Goal: Information Seeking & Learning: Learn about a topic

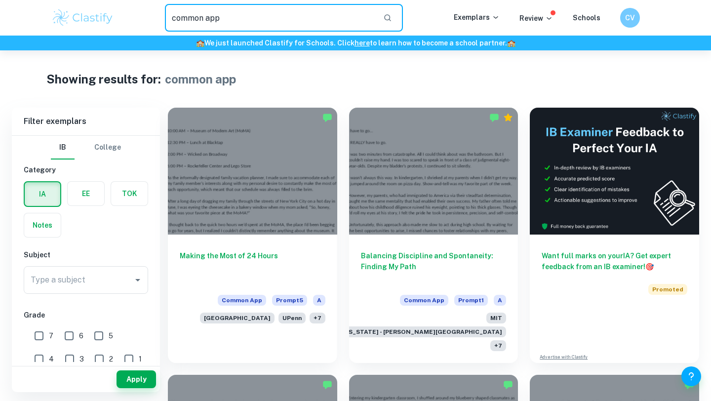
click at [231, 12] on input "common app" at bounding box center [270, 18] width 210 height 28
type input "nyu"
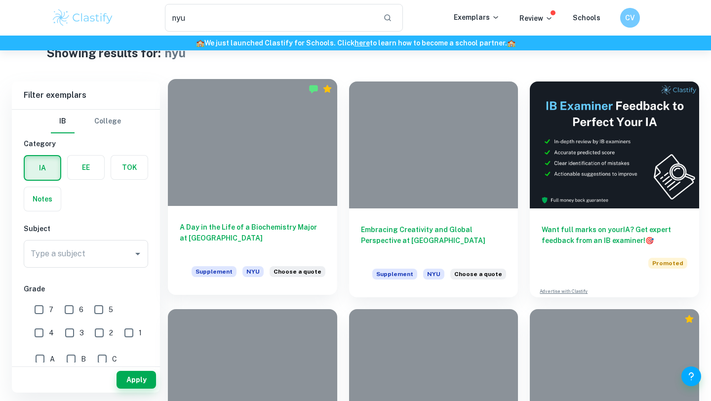
scroll to position [26, 0]
click at [300, 121] on div at bounding box center [252, 142] width 169 height 127
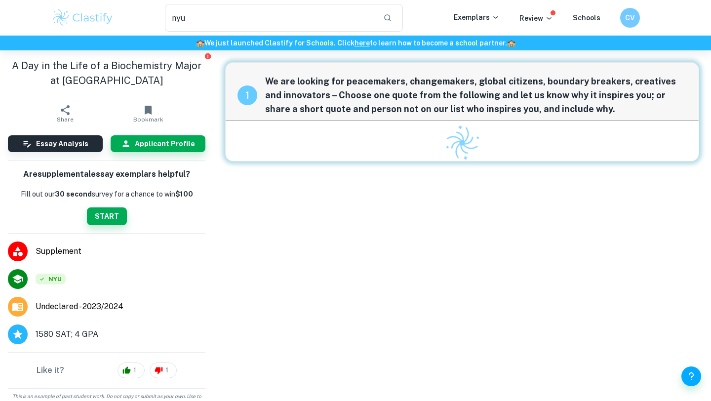
click at [300, 121] on div at bounding box center [462, 141] width 420 height 40
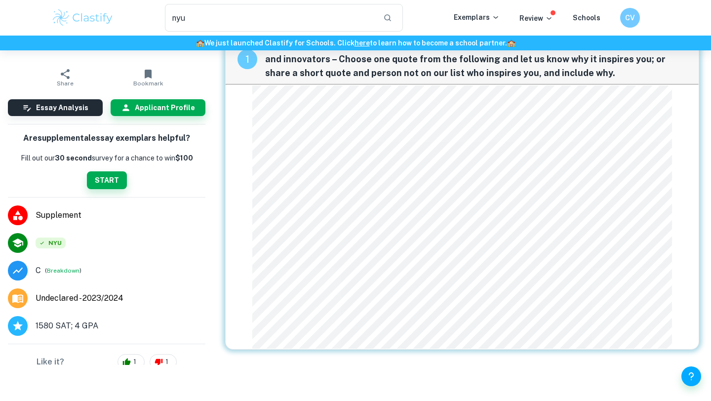
scroll to position [37, 0]
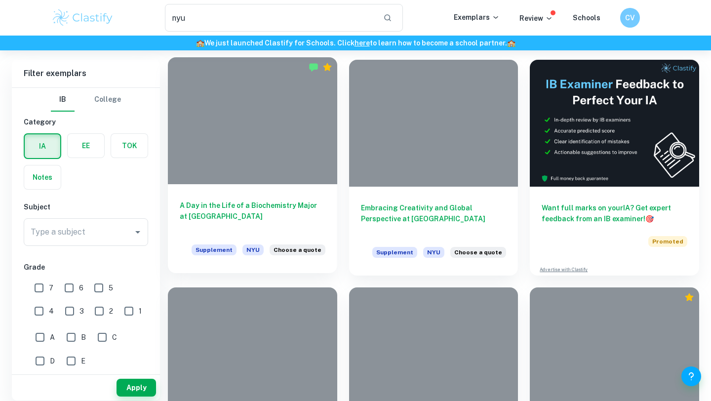
scroll to position [150, 0]
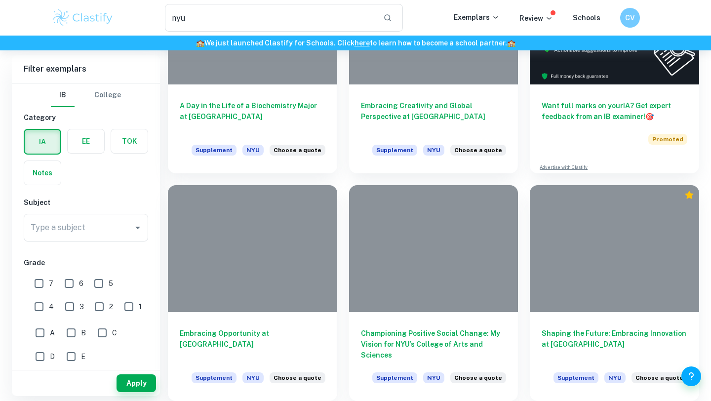
click at [78, 243] on div "Type a subject Type a subject" at bounding box center [86, 230] width 124 height 32
click at [78, 239] on div "Type a subject" at bounding box center [86, 228] width 124 height 28
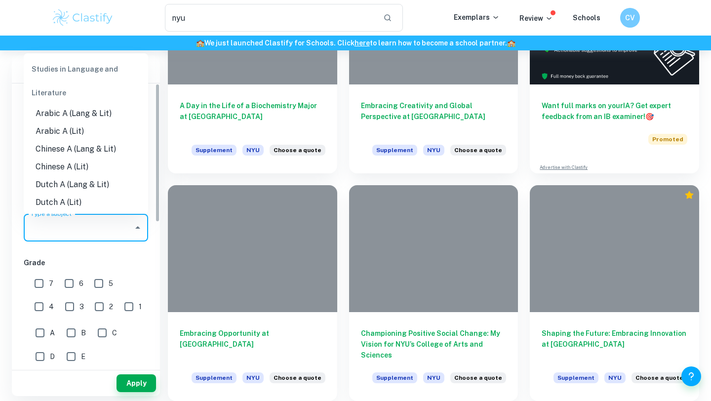
click at [2, 229] on div "Showing results for: nyu Filter Filter exemplars IB College Category IA EE TOK …" at bounding box center [355, 150] width 711 height 501
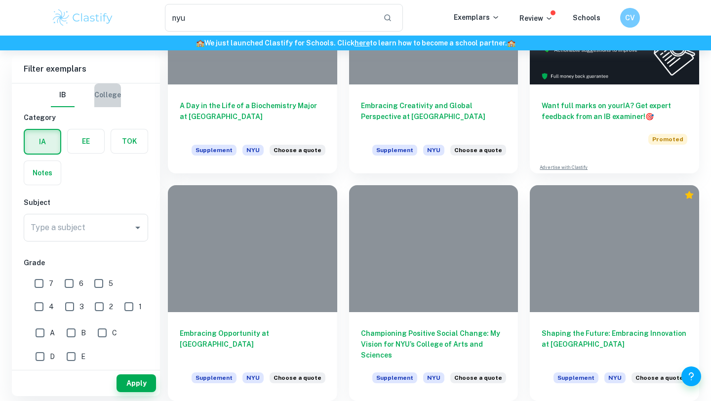
click at [106, 100] on button "College" at bounding box center [107, 95] width 27 height 24
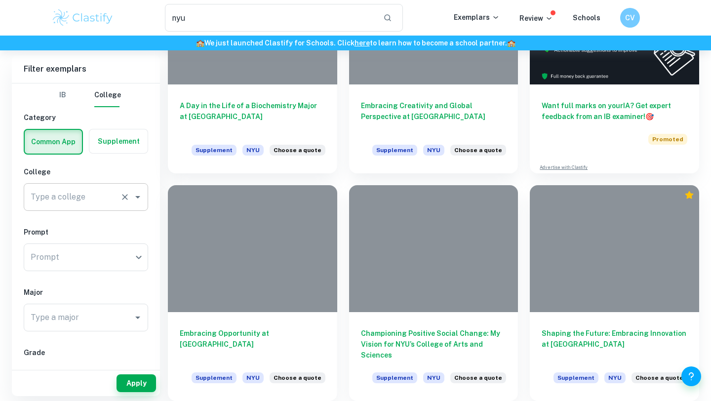
click at [87, 187] on div "Type a college" at bounding box center [86, 197] width 124 height 28
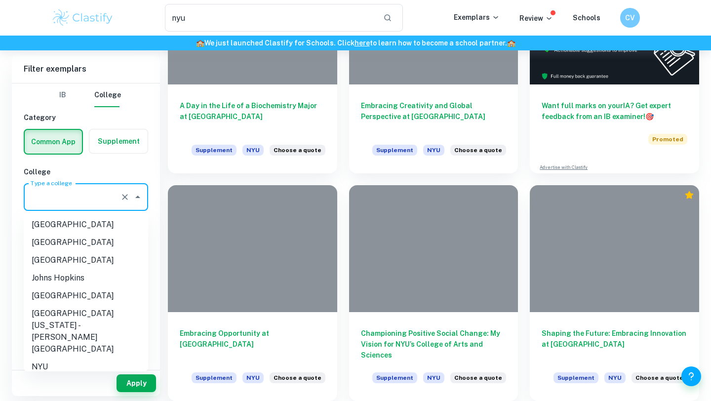
scroll to position [142, 0]
click at [75, 357] on li "NYU" at bounding box center [86, 366] width 124 height 18
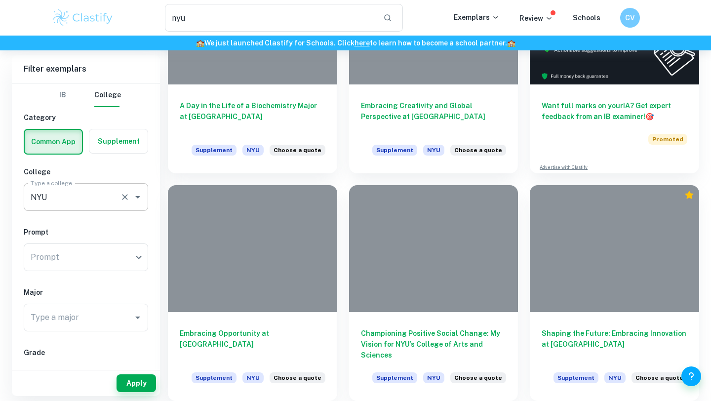
click at [80, 189] on input "NYU" at bounding box center [72, 197] width 88 height 19
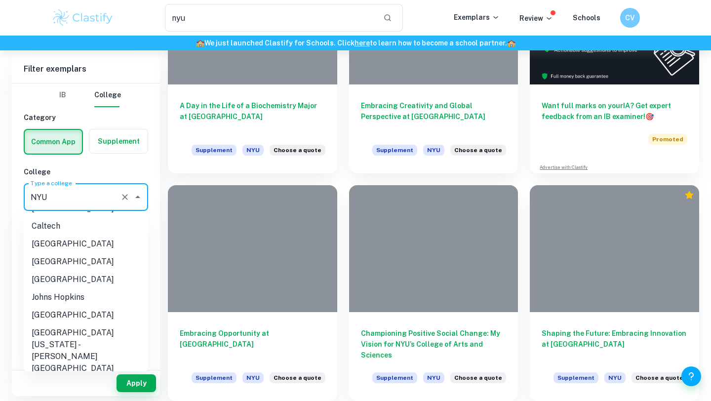
scroll to position [0, 0]
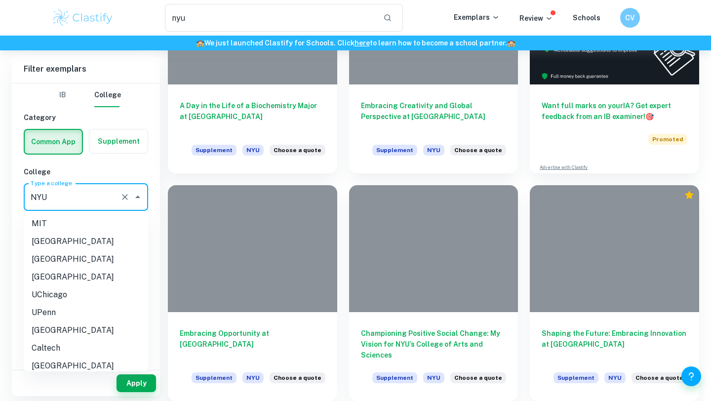
click at [76, 253] on li "[GEOGRAPHIC_DATA]" at bounding box center [86, 259] width 124 height 18
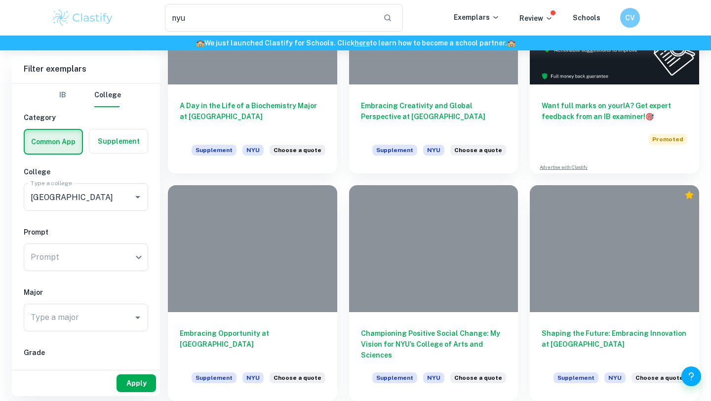
click at [143, 388] on button "Apply" at bounding box center [135, 383] width 39 height 18
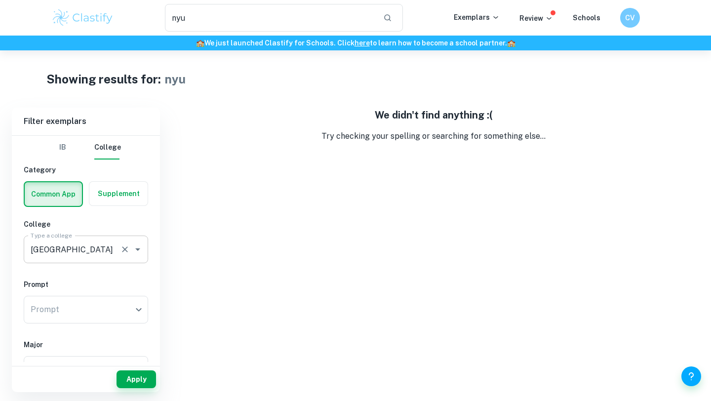
click at [97, 258] on input "[GEOGRAPHIC_DATA]" at bounding box center [72, 249] width 88 height 19
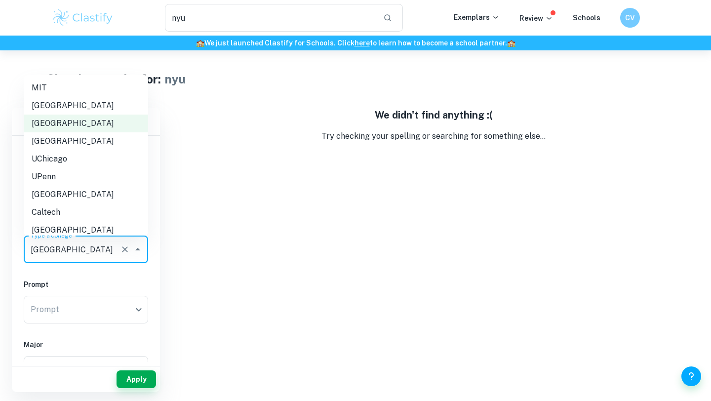
click at [78, 136] on li "[GEOGRAPHIC_DATA]" at bounding box center [86, 141] width 124 height 18
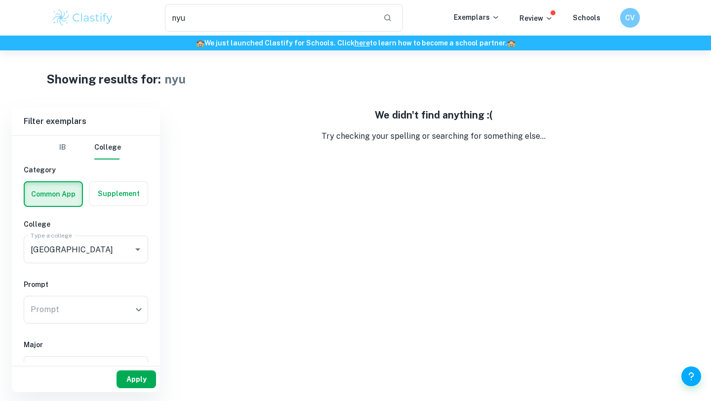
click at [130, 381] on button "Apply" at bounding box center [135, 379] width 39 height 18
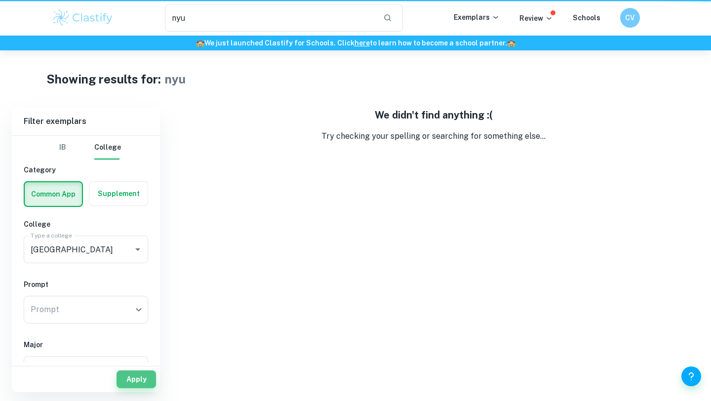
click at [130, 381] on button "Apply" at bounding box center [135, 379] width 39 height 18
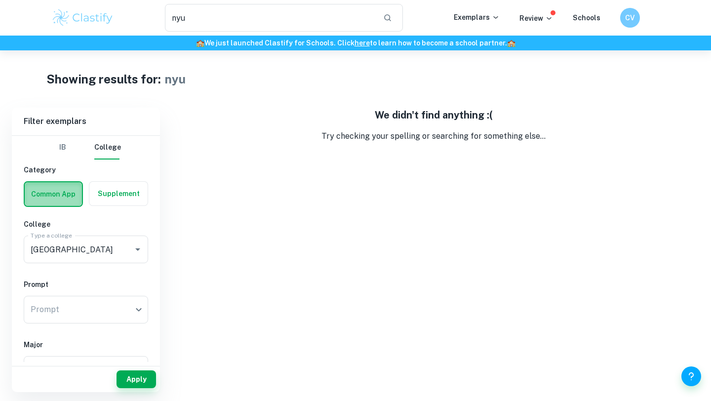
click at [71, 197] on label "button" at bounding box center [53, 194] width 57 height 24
click at [0, 0] on input "radio" at bounding box center [0, 0] width 0 height 0
click at [76, 260] on div "UC Berkeley Type a college" at bounding box center [86, 249] width 124 height 28
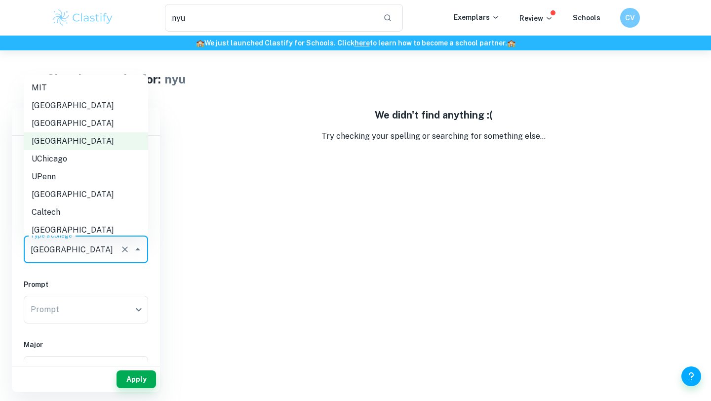
click at [68, 176] on li "UPenn" at bounding box center [86, 177] width 124 height 18
type input "UPenn"
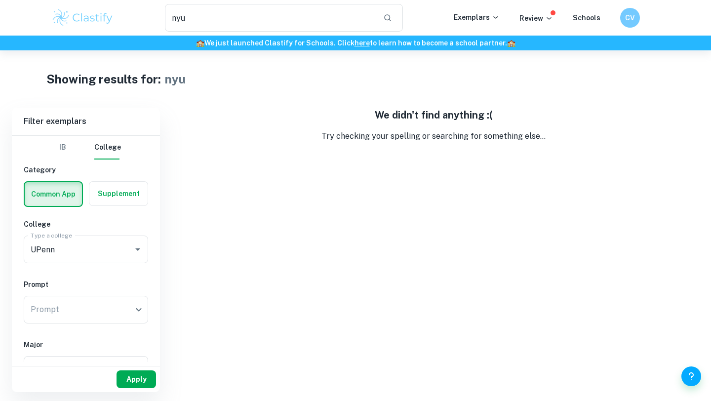
click at [128, 387] on button "Apply" at bounding box center [135, 379] width 39 height 18
click at [128, 383] on button "Apply" at bounding box center [135, 379] width 39 height 18
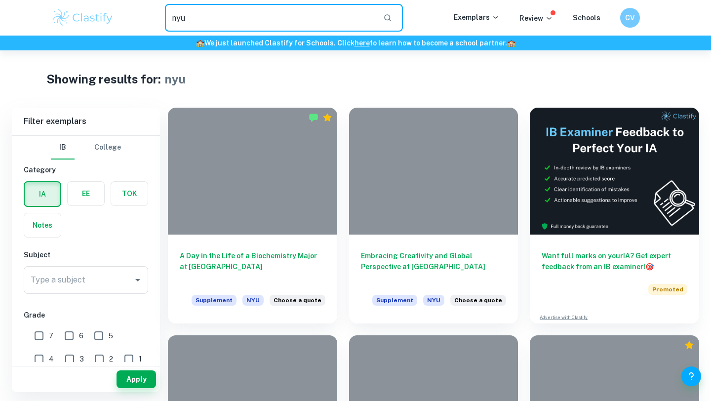
click at [295, 20] on input "nyu" at bounding box center [270, 18] width 210 height 28
drag, startPoint x: 295, startPoint y: 20, endPoint x: 161, endPoint y: 19, distance: 134.3
click at [161, 19] on div "nyu ​" at bounding box center [284, 18] width 340 height 28
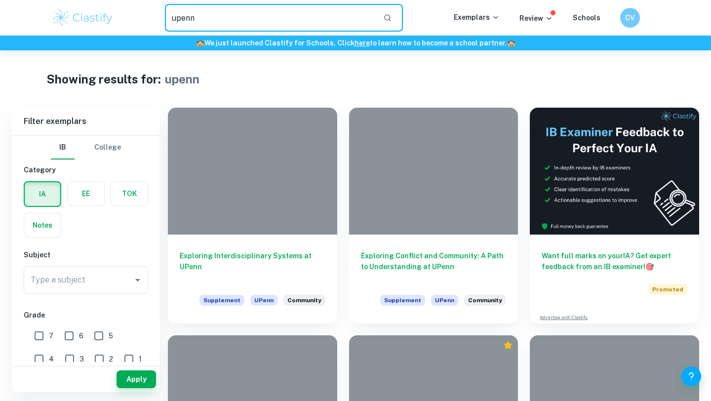
drag, startPoint x: 216, startPoint y: 16, endPoint x: 104, endPoint y: 12, distance: 112.1
click at [104, 14] on div "upenn ​ Exemplars Review Schools CV" at bounding box center [355, 18] width 632 height 28
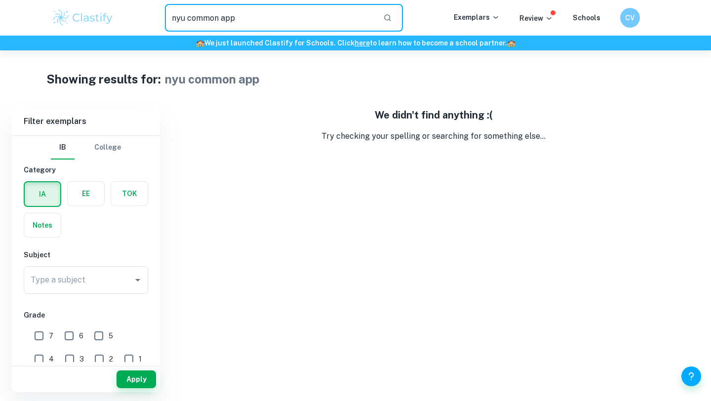
drag, startPoint x: 189, startPoint y: 17, endPoint x: 79, endPoint y: 6, distance: 110.1
click at [81, 7] on div "nyu common app ​ Exemplars Review Schools CV" at bounding box center [355, 18] width 632 height 28
type input "common app"
click at [116, 136] on button "College" at bounding box center [107, 148] width 27 height 24
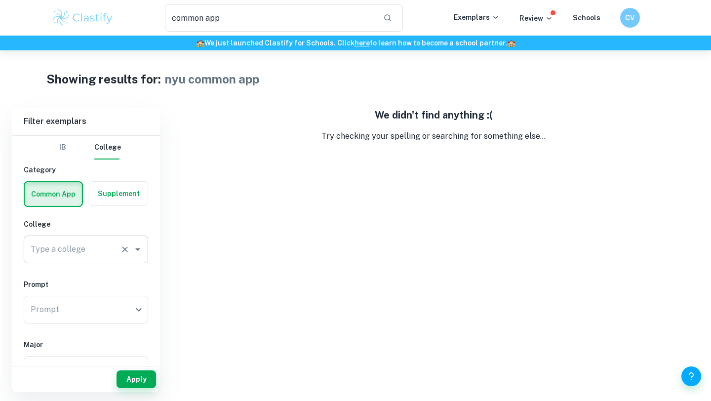
click at [68, 259] on div "Type a college" at bounding box center [86, 249] width 124 height 28
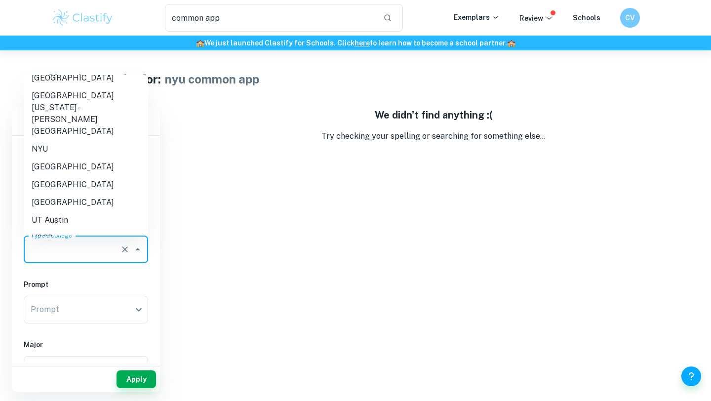
scroll to position [230, 0]
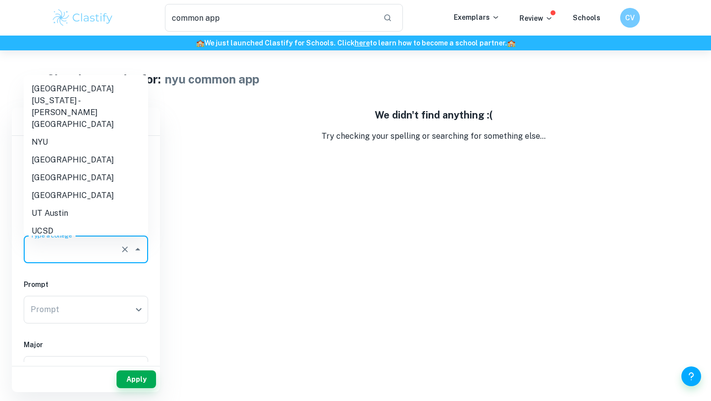
click at [72, 133] on li "NYU" at bounding box center [86, 142] width 124 height 18
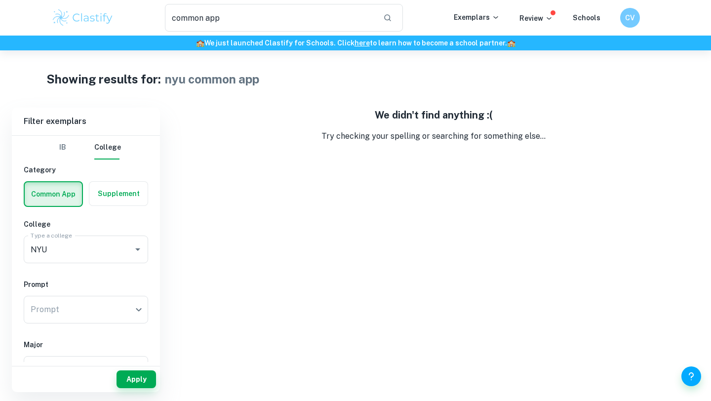
type input "NYU"
click at [136, 386] on button "Apply" at bounding box center [135, 379] width 39 height 18
click at [136, 384] on button "Apply" at bounding box center [135, 379] width 39 height 18
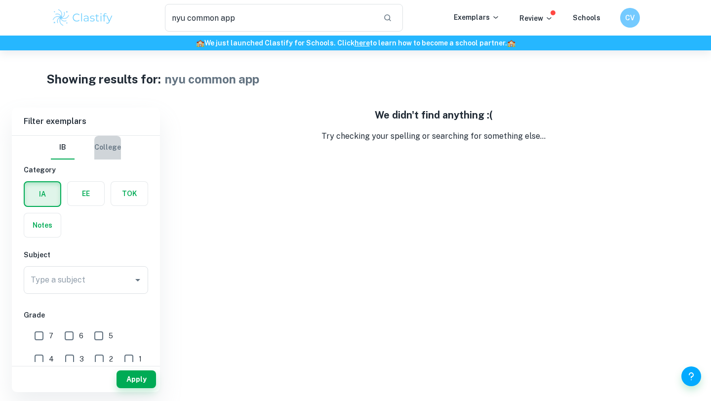
click at [109, 151] on button "College" at bounding box center [107, 148] width 27 height 24
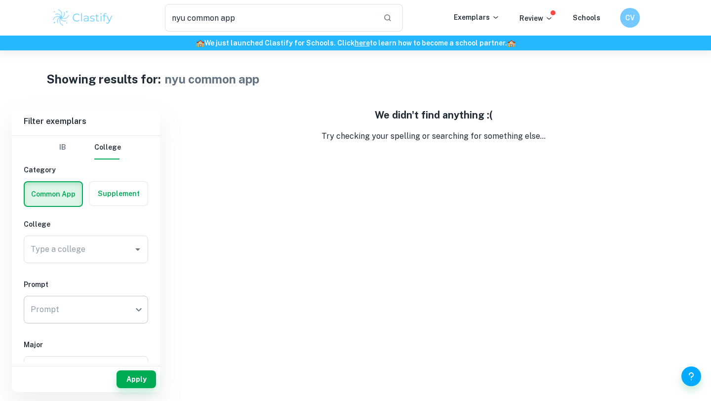
click at [70, 310] on body "We value your privacy We use cookies to enhance your browsing experience, serve…" at bounding box center [355, 250] width 711 height 401
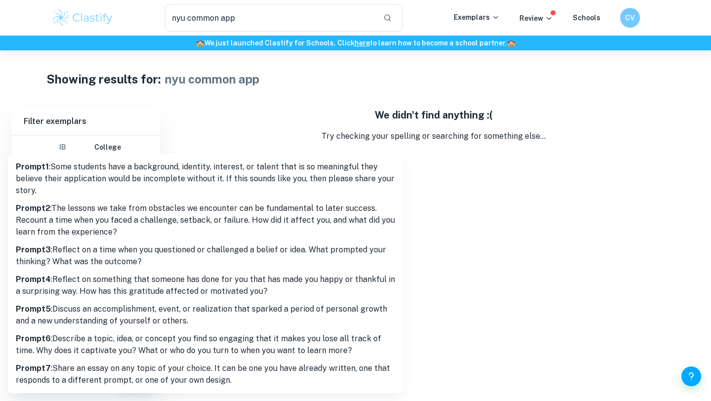
click at [67, 252] on p "Prompt 3 : Reflect on a time when you questioned or challenged a belief or idea…" at bounding box center [205, 256] width 379 height 24
type input "3"
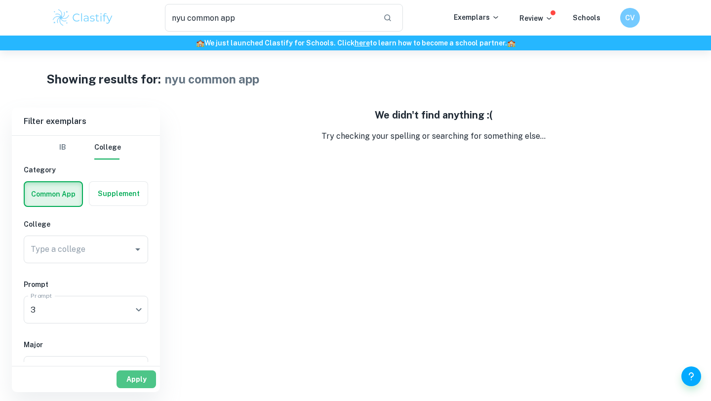
click at [129, 376] on button "Apply" at bounding box center [135, 379] width 39 height 18
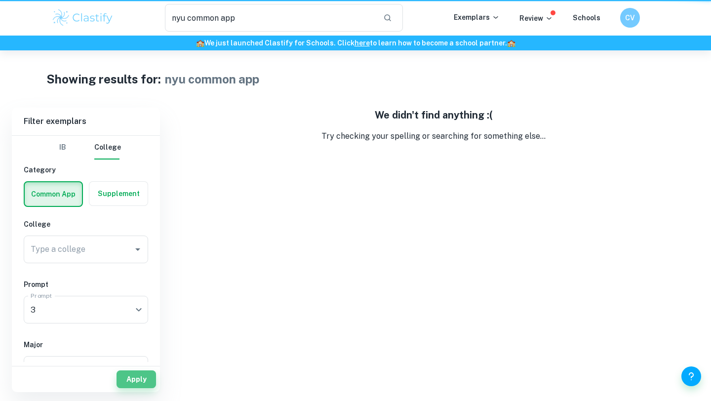
click at [129, 376] on button "Apply" at bounding box center [135, 379] width 39 height 18
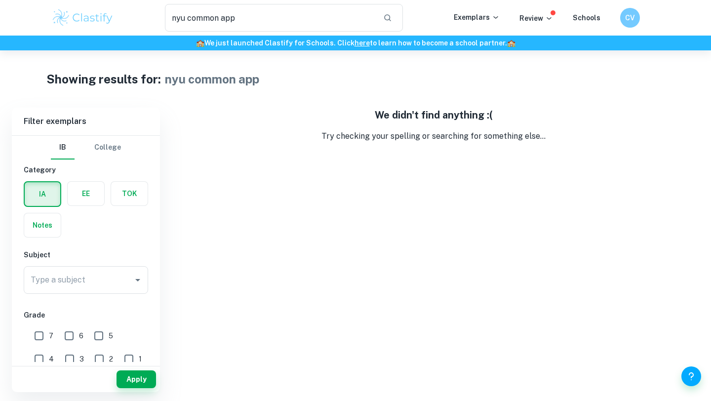
click at [257, 50] on div "Showing results for: nyu common app Filter Filter exemplars IB College Category…" at bounding box center [355, 221] width 711 height 342
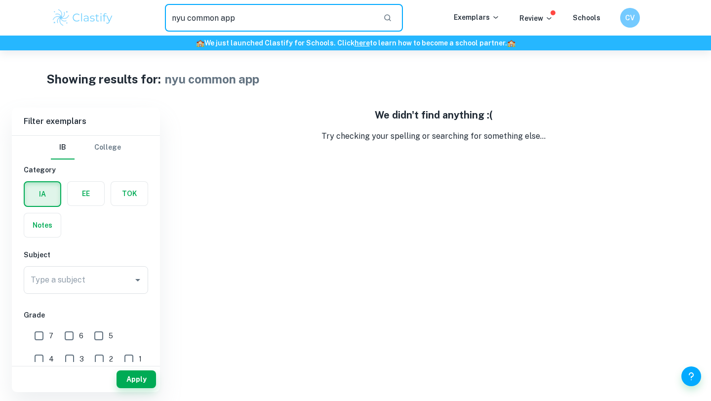
drag, startPoint x: 257, startPoint y: 21, endPoint x: 86, endPoint y: 9, distance: 170.8
click at [86, 16] on div "nyu common app ​ Exemplars Review Schools CV" at bounding box center [355, 18] width 632 height 28
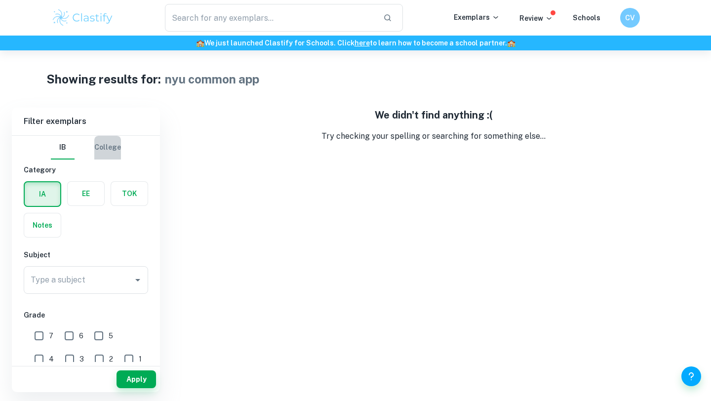
click at [117, 150] on button "College" at bounding box center [107, 148] width 27 height 24
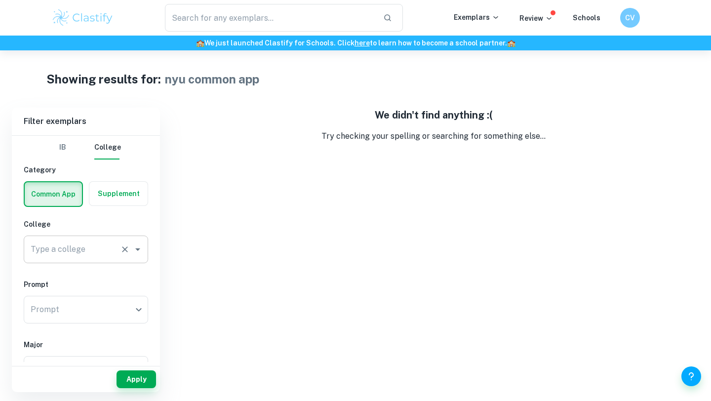
click at [99, 250] on input "Type a college" at bounding box center [72, 249] width 88 height 19
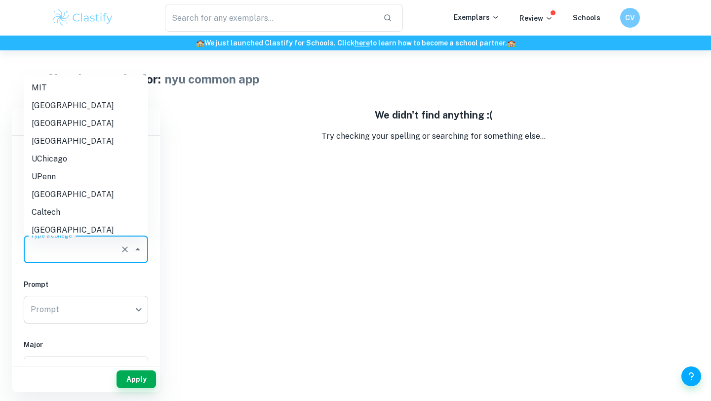
click at [146, 307] on div "​ Prompt" at bounding box center [86, 310] width 124 height 28
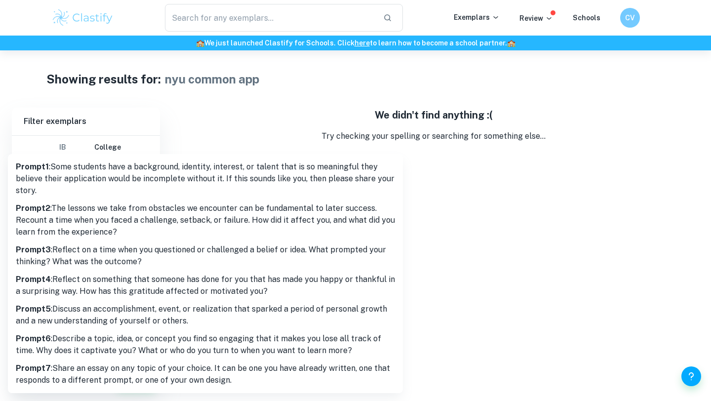
click at [113, 303] on body "We value your privacy We use cookies to enhance your browsing experience, serve…" at bounding box center [355, 250] width 711 height 401
click at [115, 261] on p "Prompt 3 : Reflect on a time when you questioned or challenged a belief or idea…" at bounding box center [205, 256] width 379 height 24
type input "3"
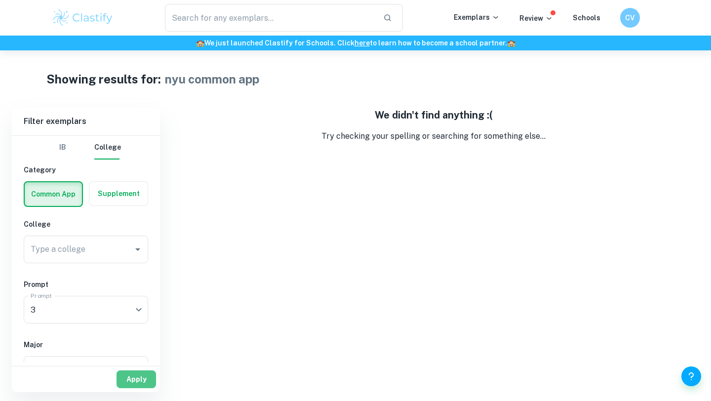
click at [148, 380] on button "Apply" at bounding box center [135, 379] width 39 height 18
type input "nyu common app"
click at [147, 379] on button "Apply" at bounding box center [135, 379] width 39 height 18
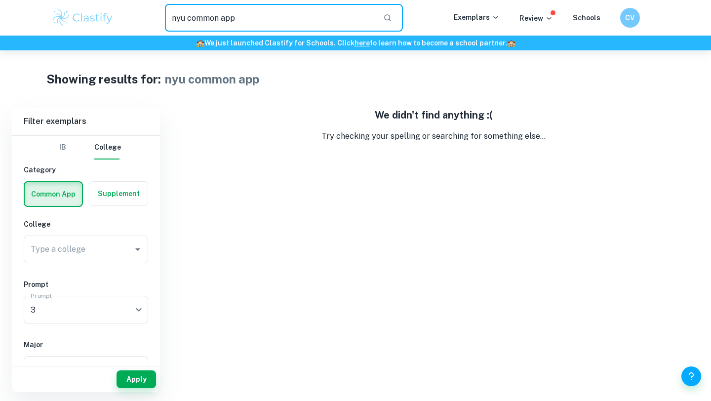
drag, startPoint x: 349, startPoint y: 28, endPoint x: 94, endPoint y: -14, distance: 259.1
click at [94, 0] on html "We value your privacy We use cookies to enhance your browsing experience, serve…" at bounding box center [355, 200] width 711 height 401
type input "prompt 3"
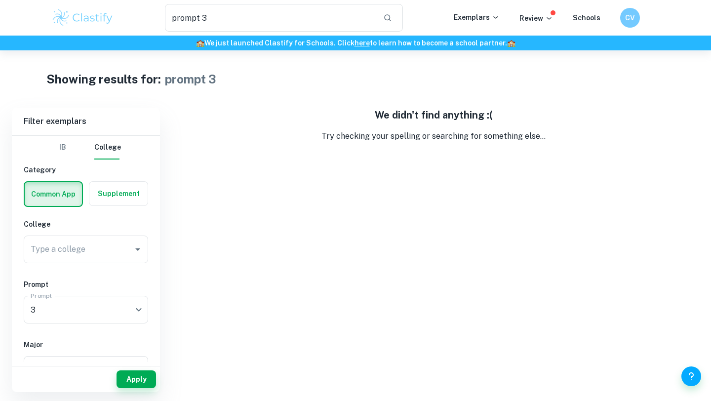
click at [570, 21] on div "Review" at bounding box center [545, 18] width 53 height 12
click at [579, 23] on div "Schools" at bounding box center [587, 18] width 28 height 12
click at [579, 15] on link "Schools" at bounding box center [587, 18] width 28 height 8
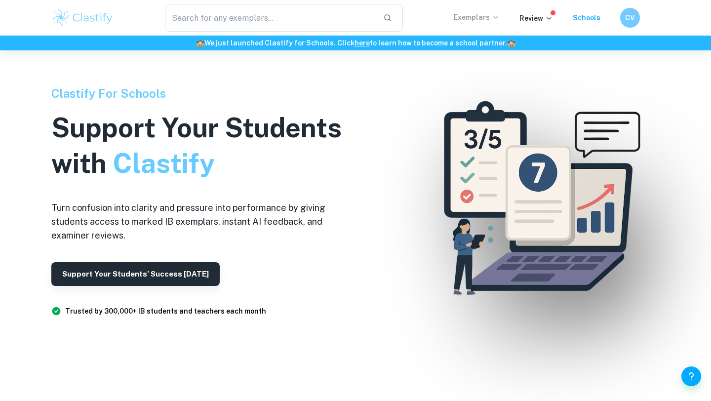
click at [489, 12] on p "Exemplars" at bounding box center [477, 17] width 46 height 11
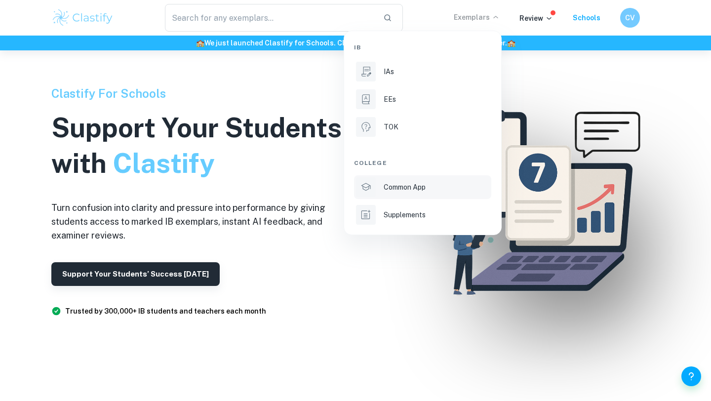
scroll to position [41, 0]
click at [402, 190] on p "Common App" at bounding box center [405, 187] width 42 height 11
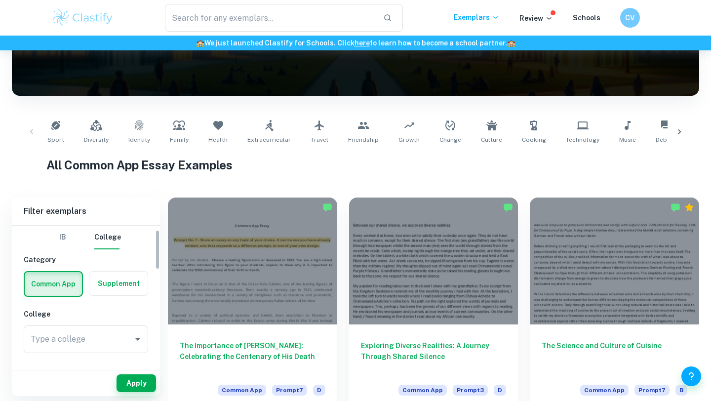
scroll to position [38, 0]
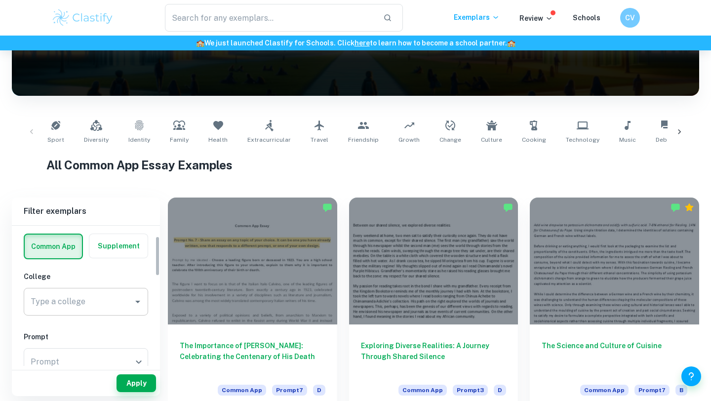
click at [86, 295] on input "Type a college" at bounding box center [78, 301] width 101 height 19
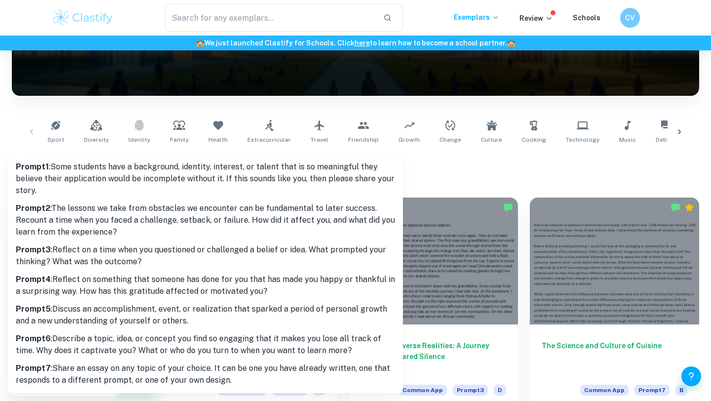
scroll to position [47, 0]
click at [79, 316] on body "We value your privacy We use cookies to enhance your browsing experience, serve…" at bounding box center [355, 115] width 711 height 401
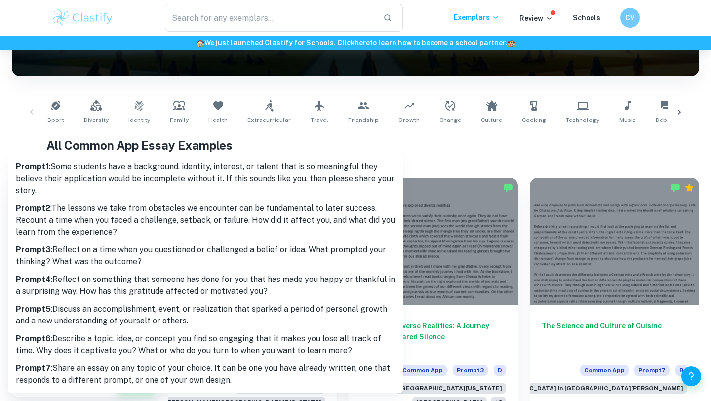
scroll to position [155, 0]
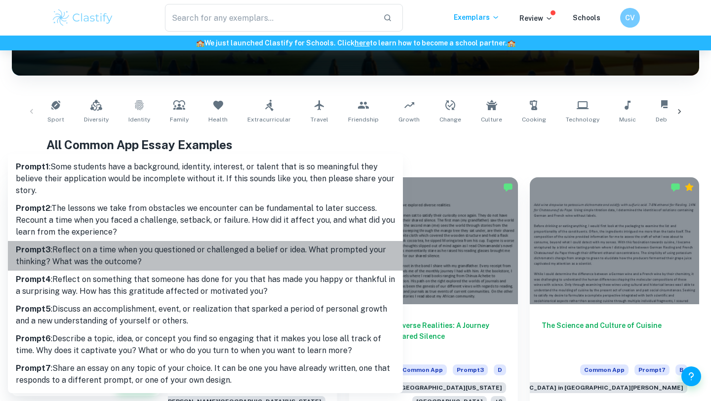
click at [95, 263] on p "Prompt 3 : Reflect on a time when you questioned or challenged a belief or idea…" at bounding box center [205, 256] width 379 height 24
type input "3"
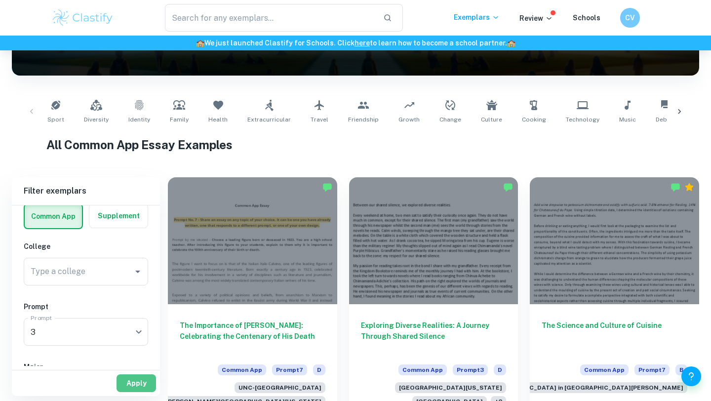
click at [126, 380] on button "Apply" at bounding box center [135, 383] width 39 height 18
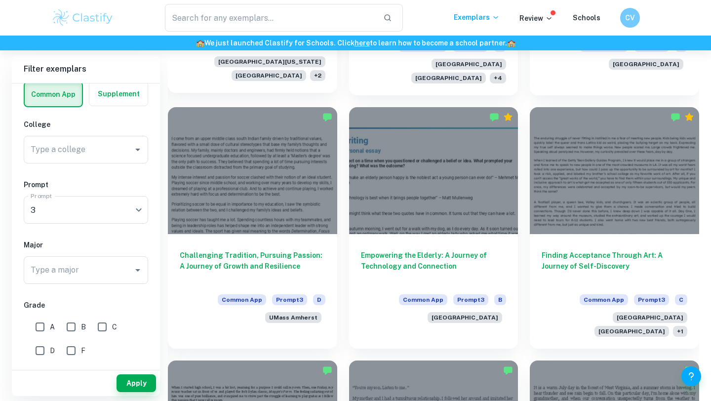
scroll to position [663, 0]
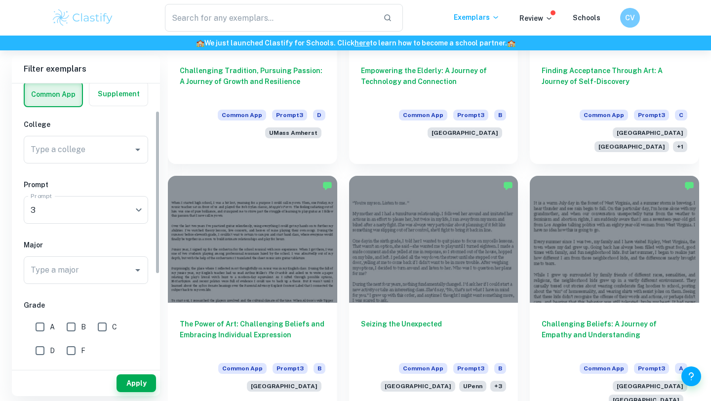
click at [44, 328] on input "A" at bounding box center [40, 327] width 20 height 20
click at [40, 323] on input "A" at bounding box center [40, 327] width 20 height 20
checkbox input "false"
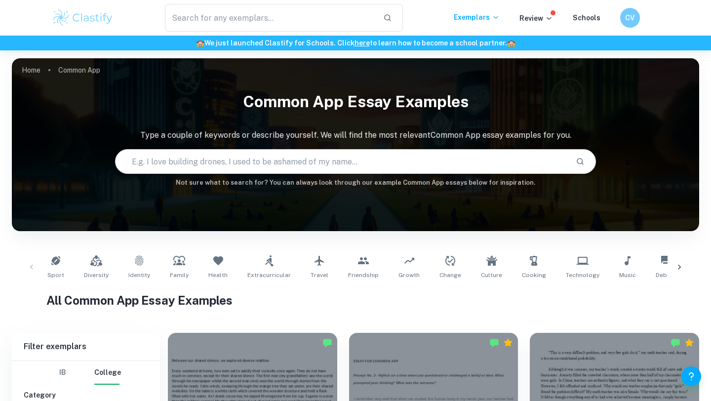
scroll to position [121, 0]
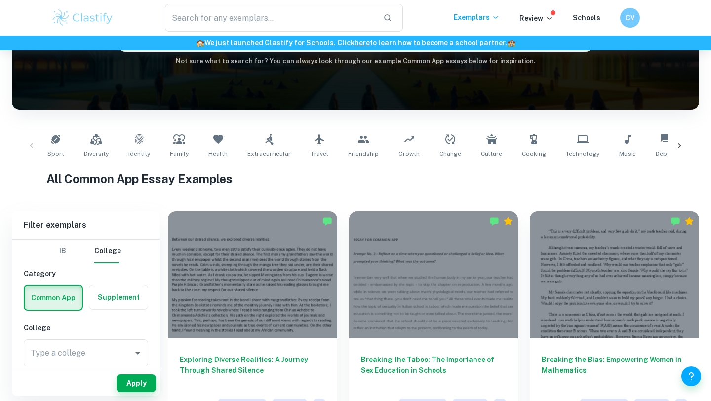
click at [294, 262] on div at bounding box center [252, 274] width 169 height 127
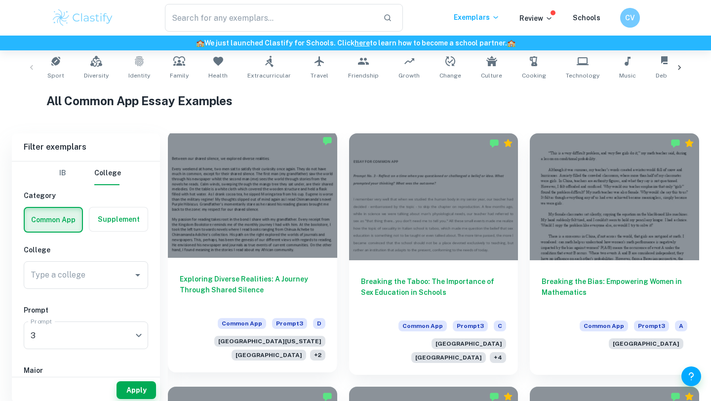
scroll to position [208, 0]
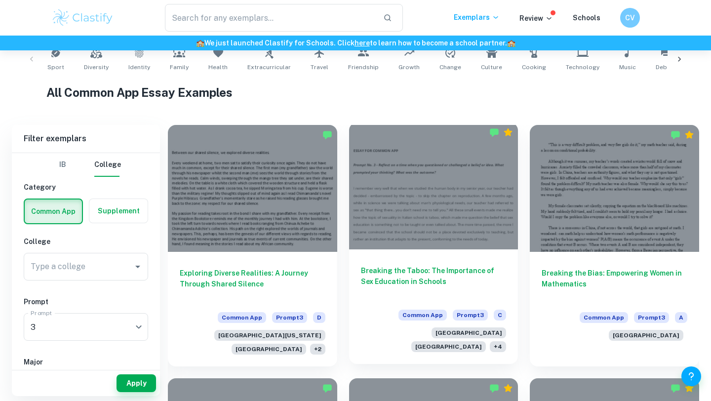
click at [419, 205] on div at bounding box center [433, 185] width 169 height 127
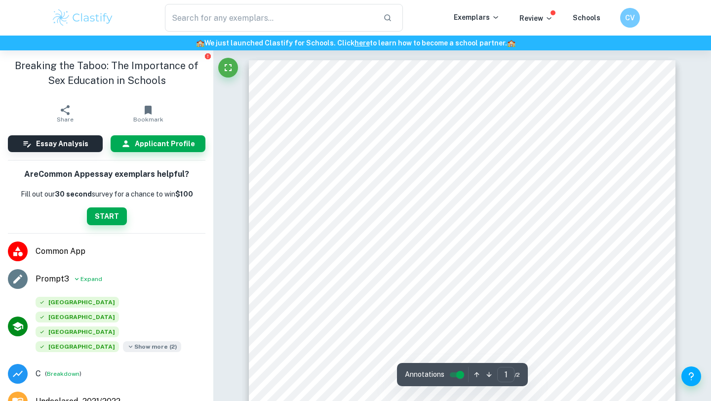
click at [123, 341] on span "Show more ( 2 )" at bounding box center [152, 346] width 58 height 11
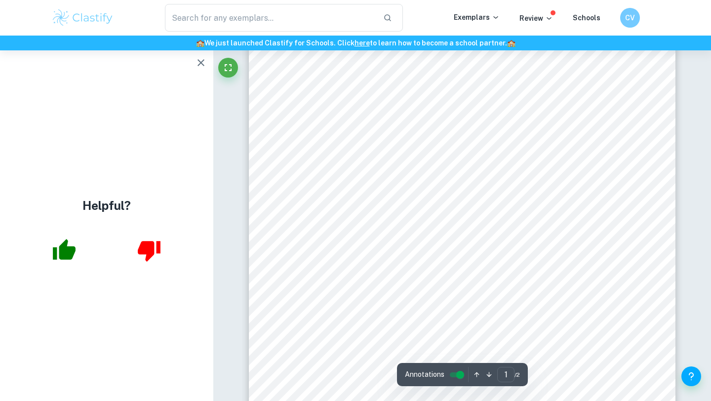
scroll to position [63, 0]
click at [202, 61] on icon "button" at bounding box center [200, 62] width 7 height 7
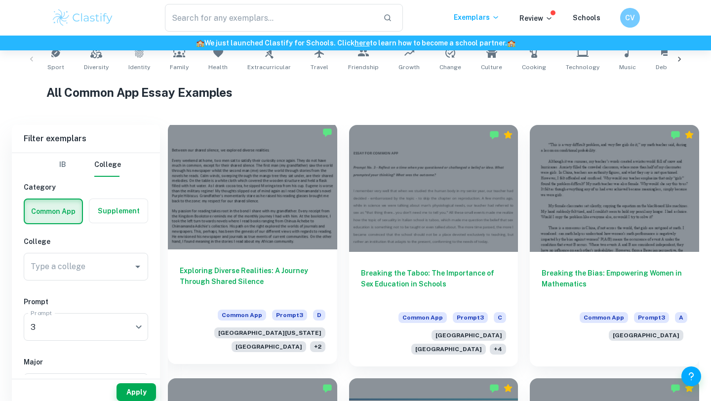
scroll to position [223, 0]
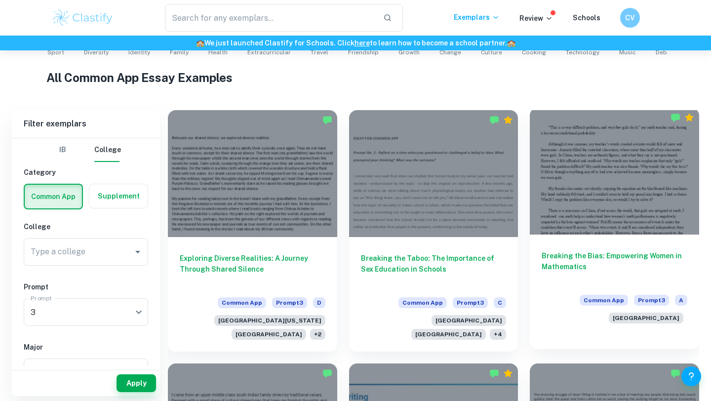
click at [571, 239] on div "Breaking the Bias: Empowering Women in Mathematics Common App Prompt 3 A [GEOGR…" at bounding box center [614, 284] width 169 height 101
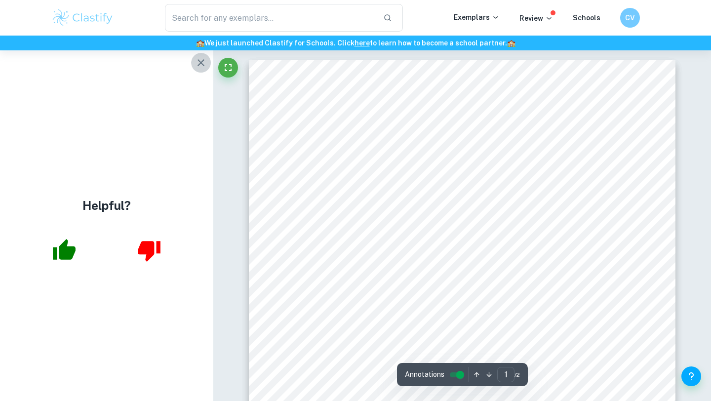
click at [199, 58] on icon "button" at bounding box center [201, 63] width 12 height 12
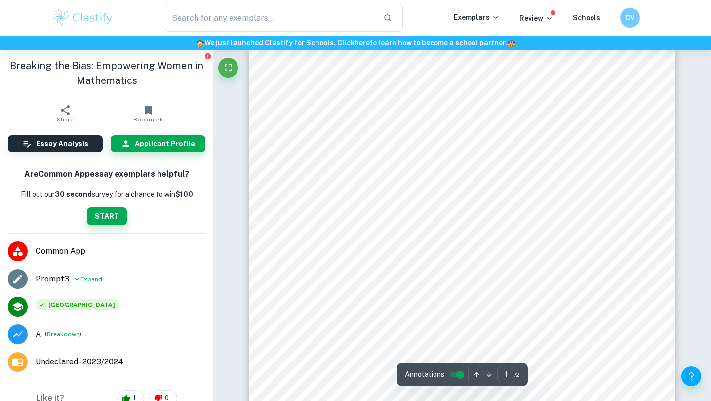
scroll to position [14, 0]
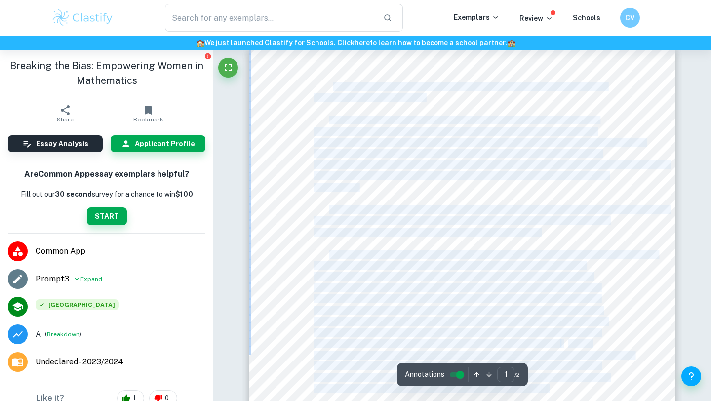
drag, startPoint x: 328, startPoint y: 83, endPoint x: 332, endPoint y: 88, distance: 6.4
click at [332, 88] on div "<This is a very difficult problem, and very few girls do it,= my math teacher s…" at bounding box center [462, 347] width 427 height 603
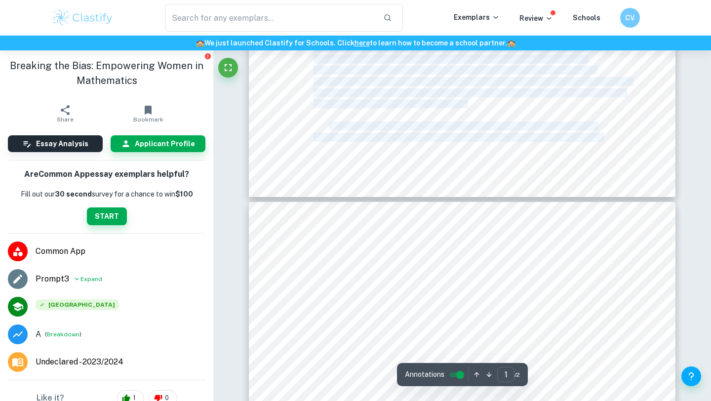
scroll to position [407, 0]
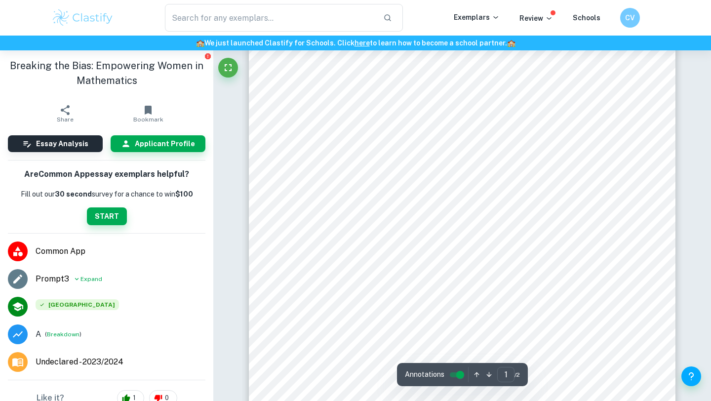
scroll to position [160, 0]
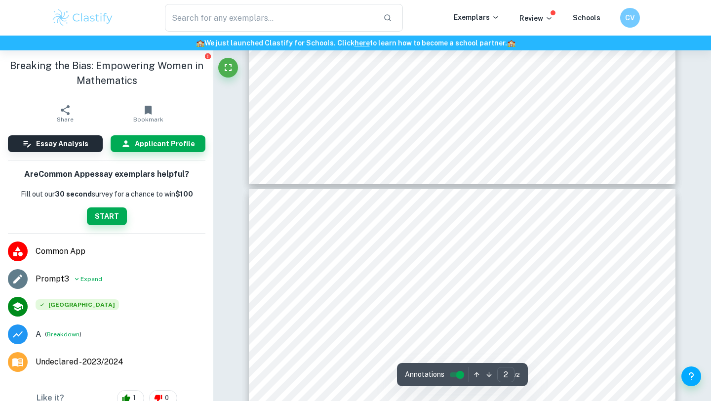
type input "1"
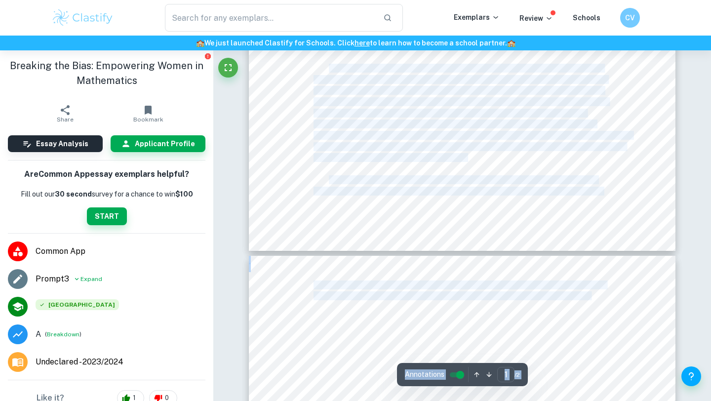
drag, startPoint x: 386, startPoint y: 322, endPoint x: 378, endPoint y: 302, distance: 21.6
click at [378, 302] on div "Done well Comment This opening sets the stage for the student's main struggle a…" at bounding box center [462, 253] width 498 height 1230
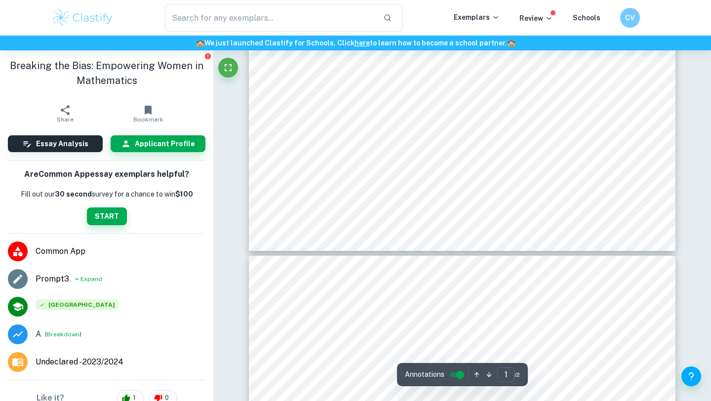
click at [375, 317] on span "women are capable." at bounding box center [344, 318] width 63 height 8
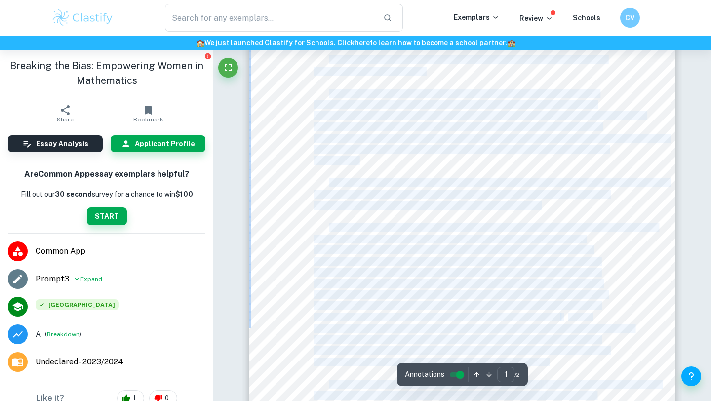
scroll to position [0, 0]
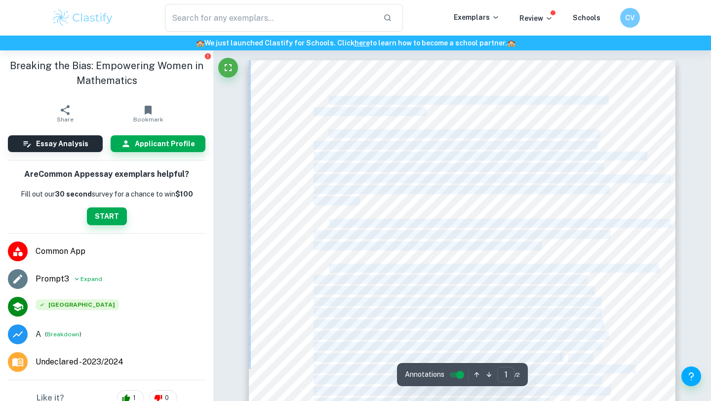
drag, startPoint x: 375, startPoint y: 317, endPoint x: 363, endPoint y: 52, distance: 265.9
copy div "<This is a very difficult problem, and very few girls do it,= my math teacher s…"
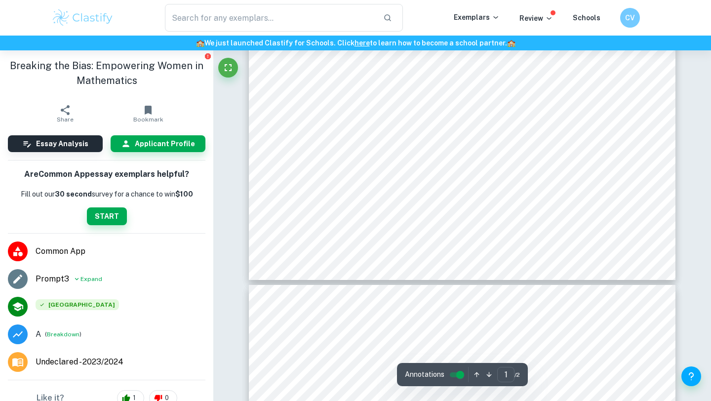
scroll to position [383, 0]
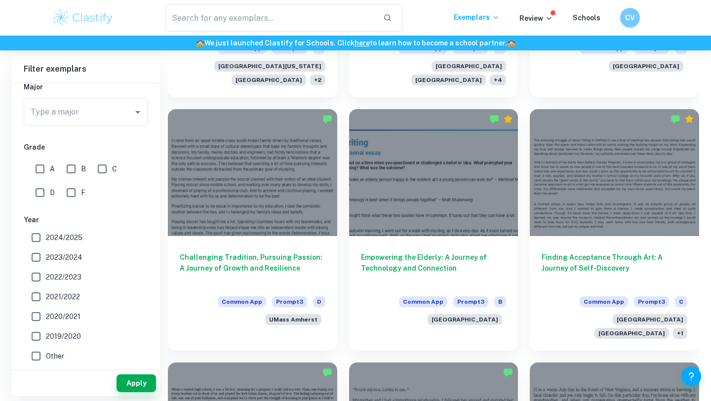
scroll to position [483, 0]
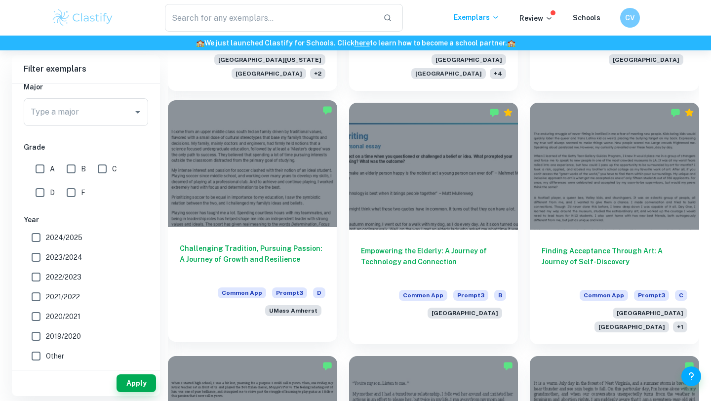
click at [289, 236] on div "Challenging Tradition, Pursuing Passion: A Journey of Growth and Resilience Com…" at bounding box center [252, 277] width 169 height 101
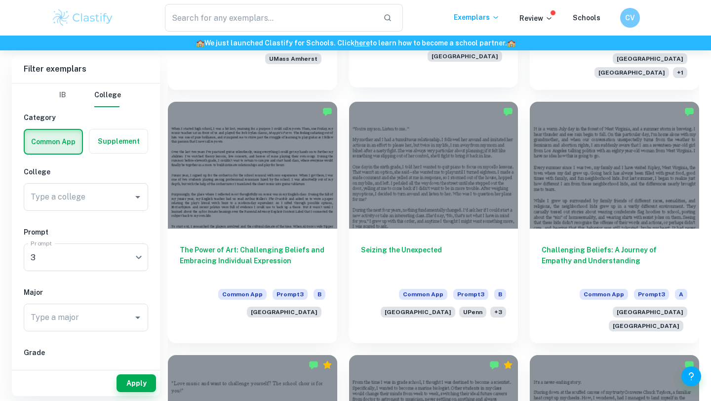
scroll to position [740, 0]
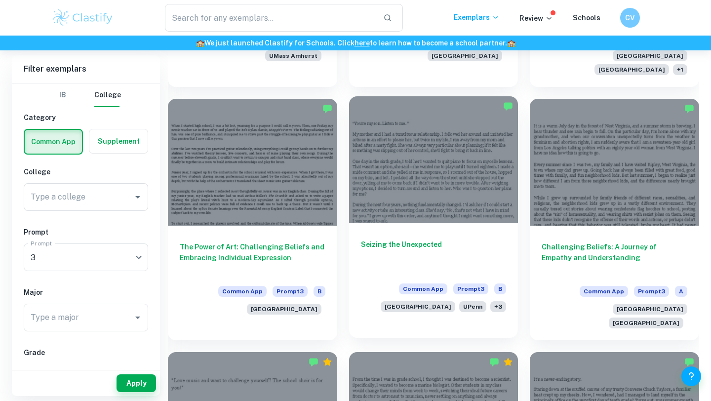
click at [476, 151] on div at bounding box center [433, 159] width 169 height 127
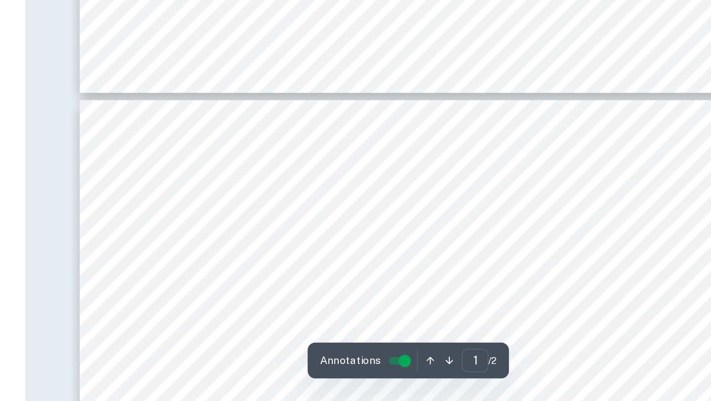
scroll to position [412, 0]
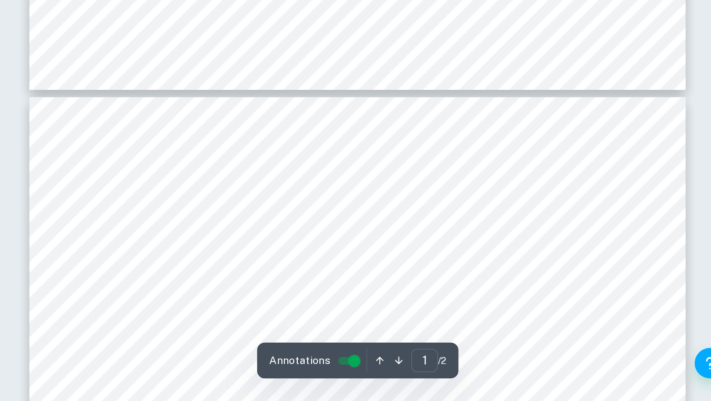
type input "2"
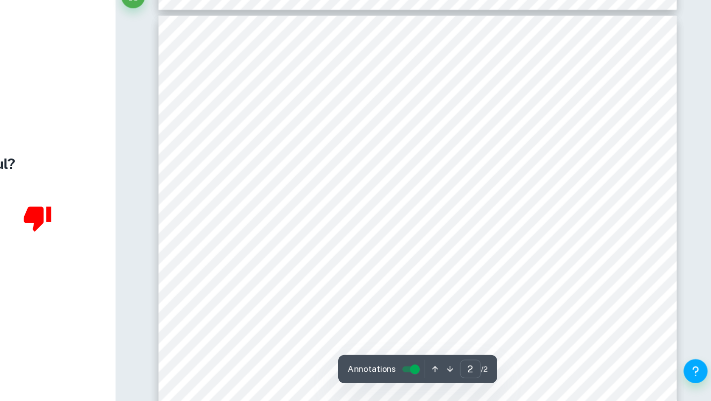
scroll to position [533, 0]
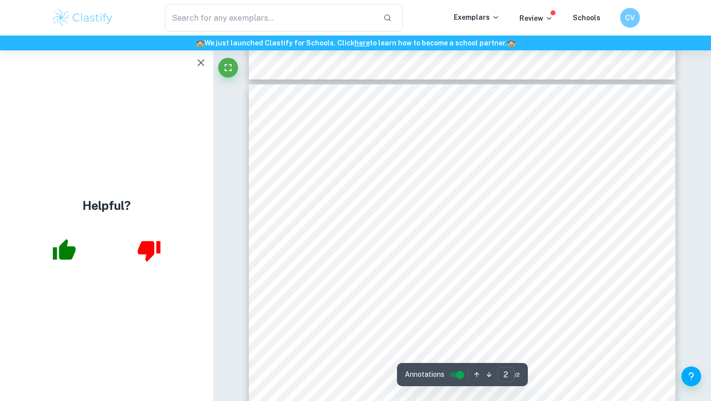
click at [195, 60] on icon "button" at bounding box center [201, 63] width 12 height 12
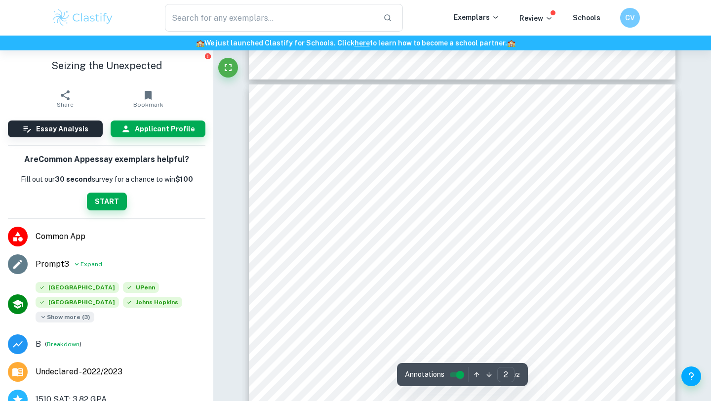
scroll to position [77, 0]
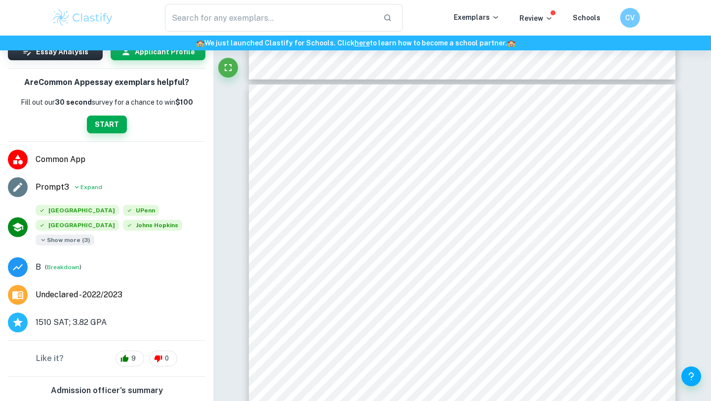
click at [74, 242] on span "Show more ( 3 )" at bounding box center [65, 239] width 59 height 11
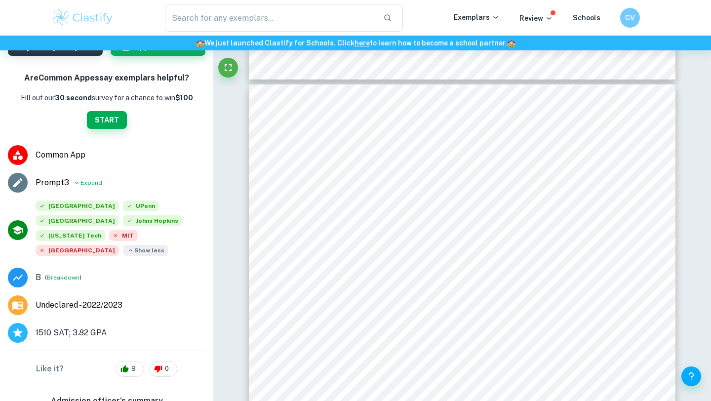
scroll to position [84, 0]
